Goal: Task Accomplishment & Management: Complete application form

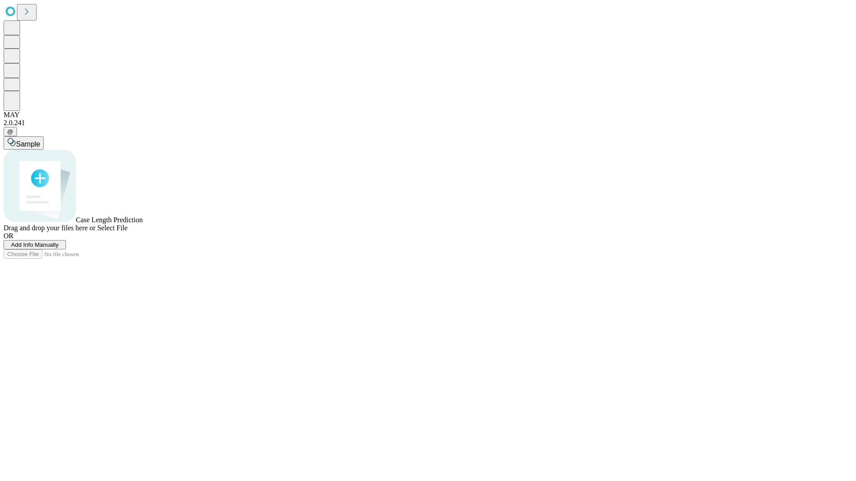
click at [59, 248] on span "Add Info Manually" at bounding box center [35, 245] width 48 height 7
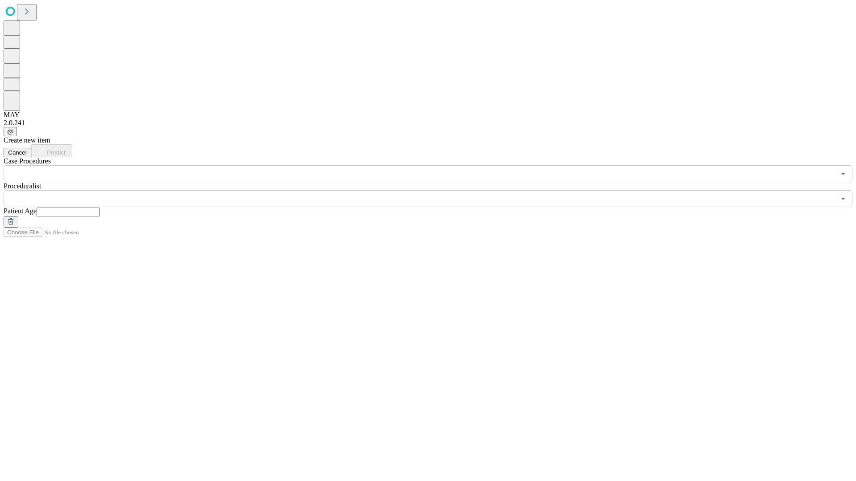
click at [100, 208] on input "text" at bounding box center [68, 212] width 63 height 9
type input "**"
click at [434, 190] on input "text" at bounding box center [419, 198] width 831 height 17
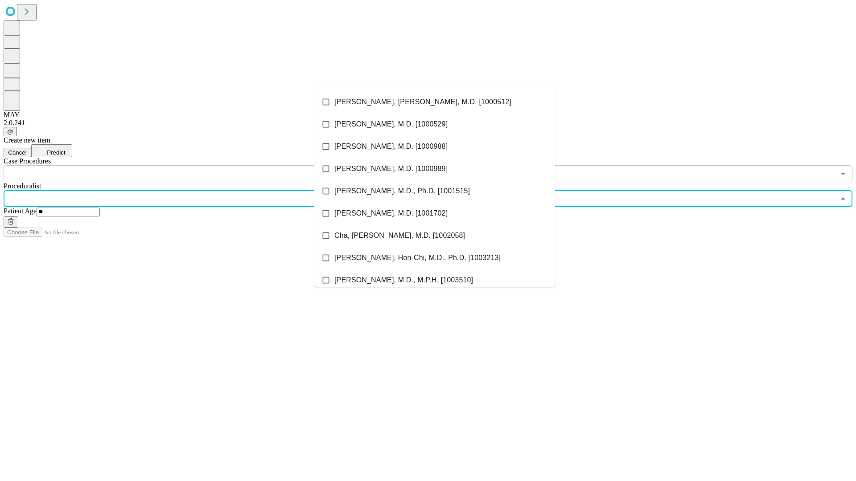
click at [435, 102] on li "[PERSON_NAME], [PERSON_NAME], M.D. [1000512]" at bounding box center [434, 102] width 241 height 22
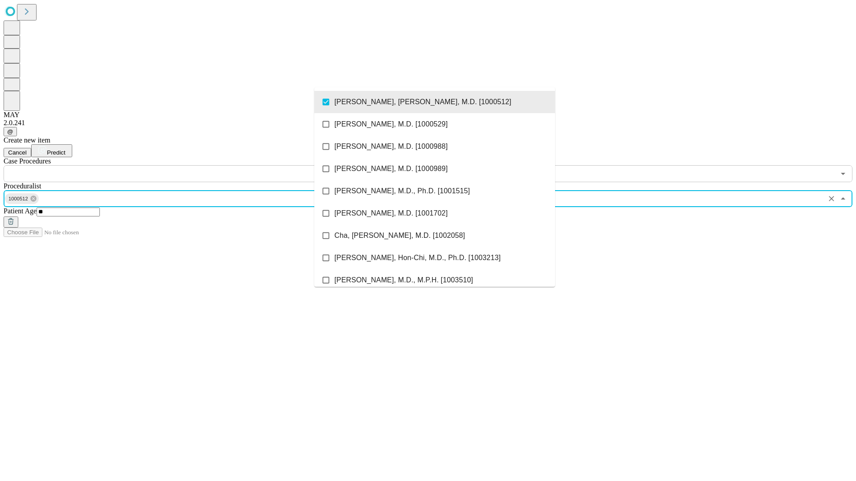
click at [187, 165] on input "text" at bounding box center [419, 173] width 831 height 17
